Goal: Find specific page/section: Find specific page/section

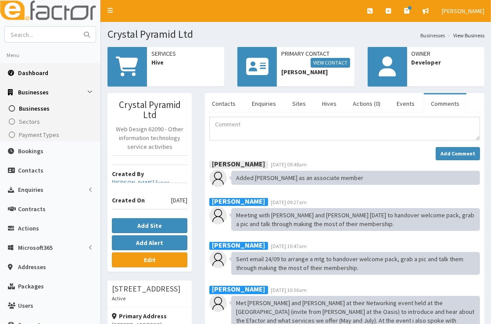
click at [37, 75] on span "Dashboard" at bounding box center [33, 73] width 30 height 8
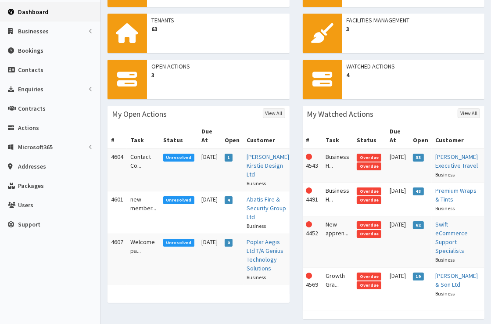
scroll to position [63, 0]
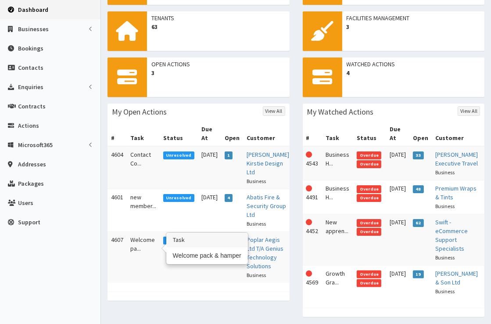
click at [133, 232] on td "Welcome pa..." at bounding box center [143, 257] width 33 height 51
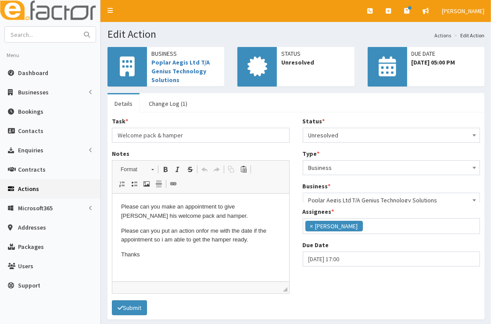
scroll to position [103, 0]
